Goal: Find specific fact: Find specific fact

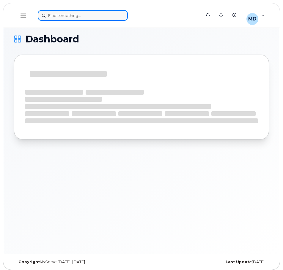
click at [69, 15] on div at bounding box center [117, 15] width 159 height 11
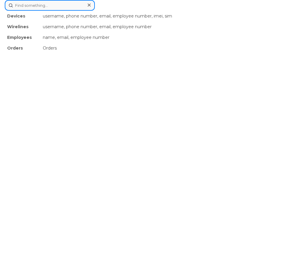
paste input "4376413880"
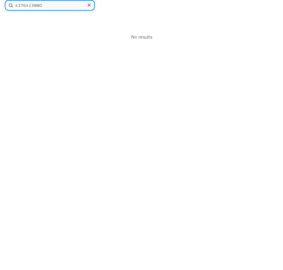
click at [23, 5] on input "4376413880" at bounding box center [50, 5] width 90 height 11
click at [32, 6] on input "4376413880" at bounding box center [50, 5] width 90 height 11
click at [50, 3] on input "4376413880" at bounding box center [50, 5] width 90 height 11
click at [21, 7] on input "4376413880" at bounding box center [50, 5] width 90 height 11
drag, startPoint x: 23, startPoint y: 5, endPoint x: 67, endPoint y: 6, distance: 43.1
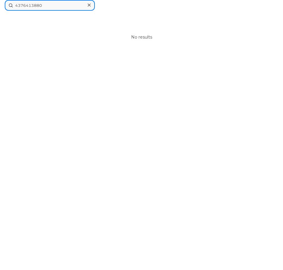
click at [65, 7] on input "4376413880" at bounding box center [50, 5] width 90 height 11
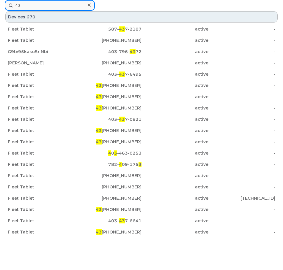
type input "4"
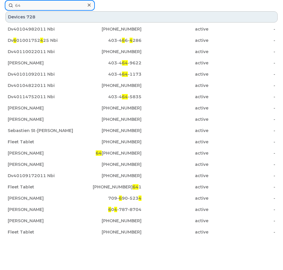
type input "6"
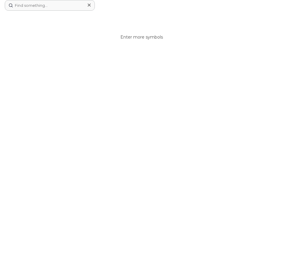
click at [88, 5] on icon at bounding box center [89, 5] width 3 height 5
